Goal: Find specific page/section: Find specific page/section

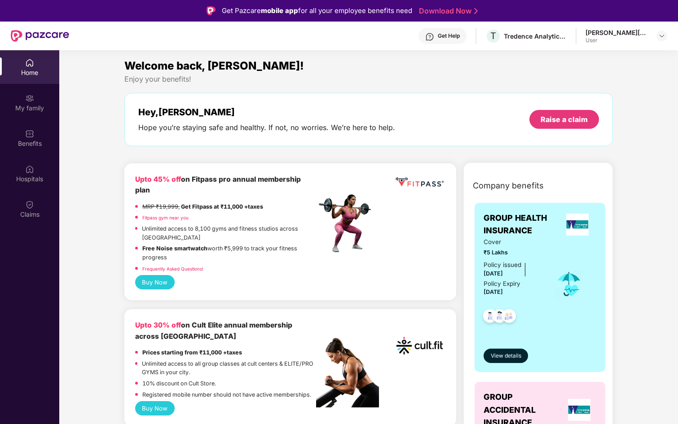
click at [565, 63] on div "Welcome back, Vignesh!" at bounding box center [368, 65] width 488 height 17
click at [6, 102] on div "My family" at bounding box center [29, 103] width 59 height 34
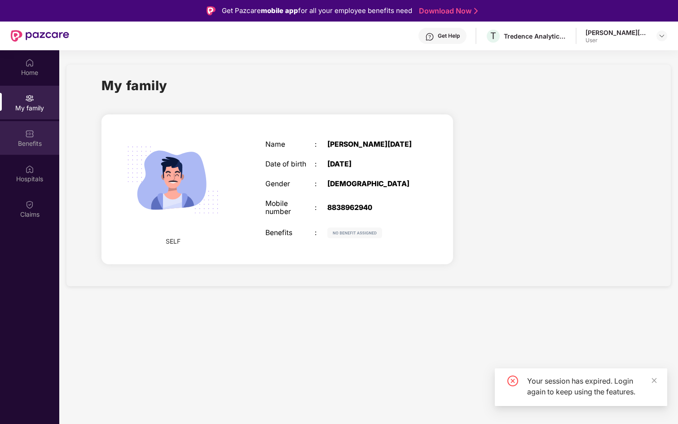
click at [13, 145] on div "Benefits" at bounding box center [29, 143] width 59 height 9
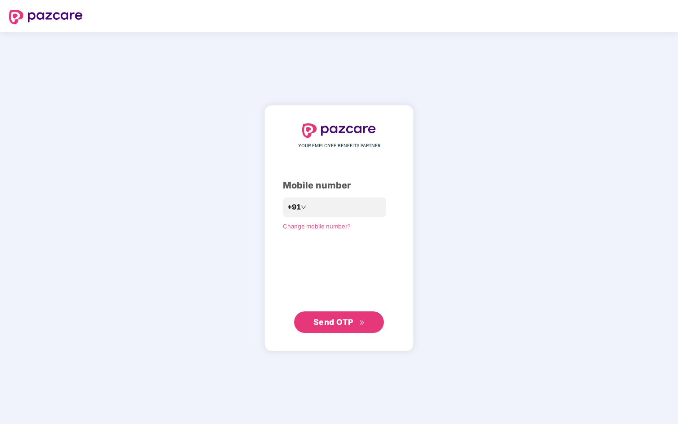
click at [57, 50] on div "YOUR EMPLOYEE BENEFITS PARTNER Mobile number +91 Change mobile number? Send OTP" at bounding box center [339, 228] width 678 height 392
